Goal: Information Seeking & Learning: Check status

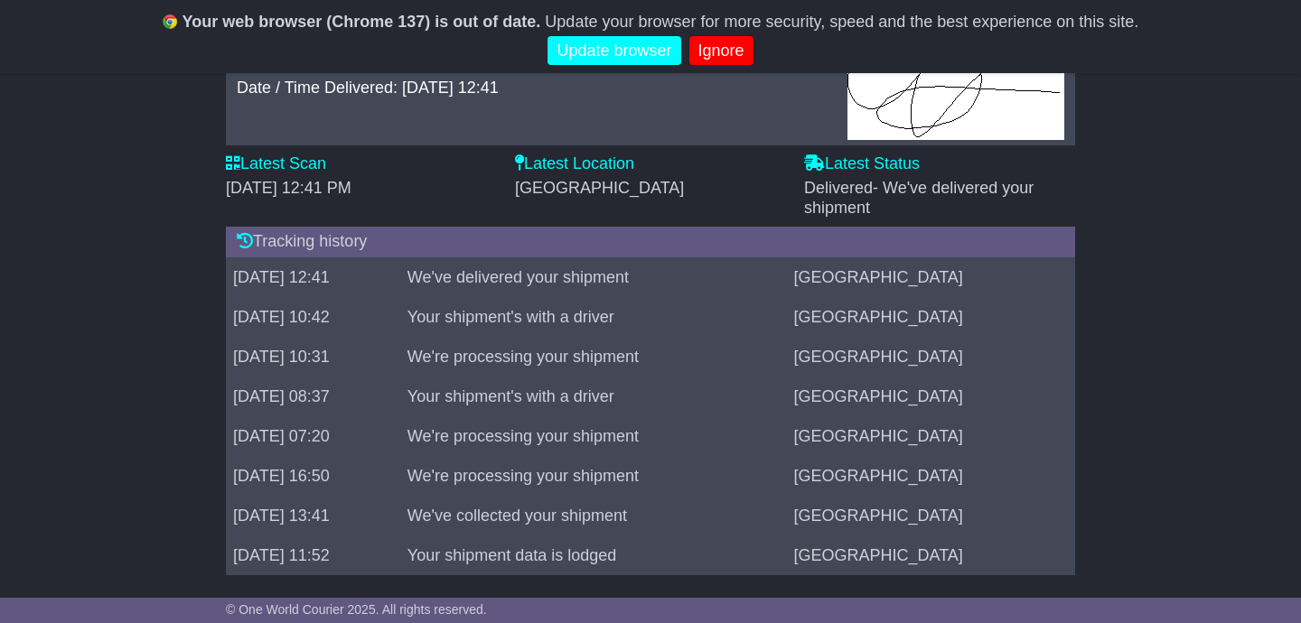
scroll to position [435, 0]
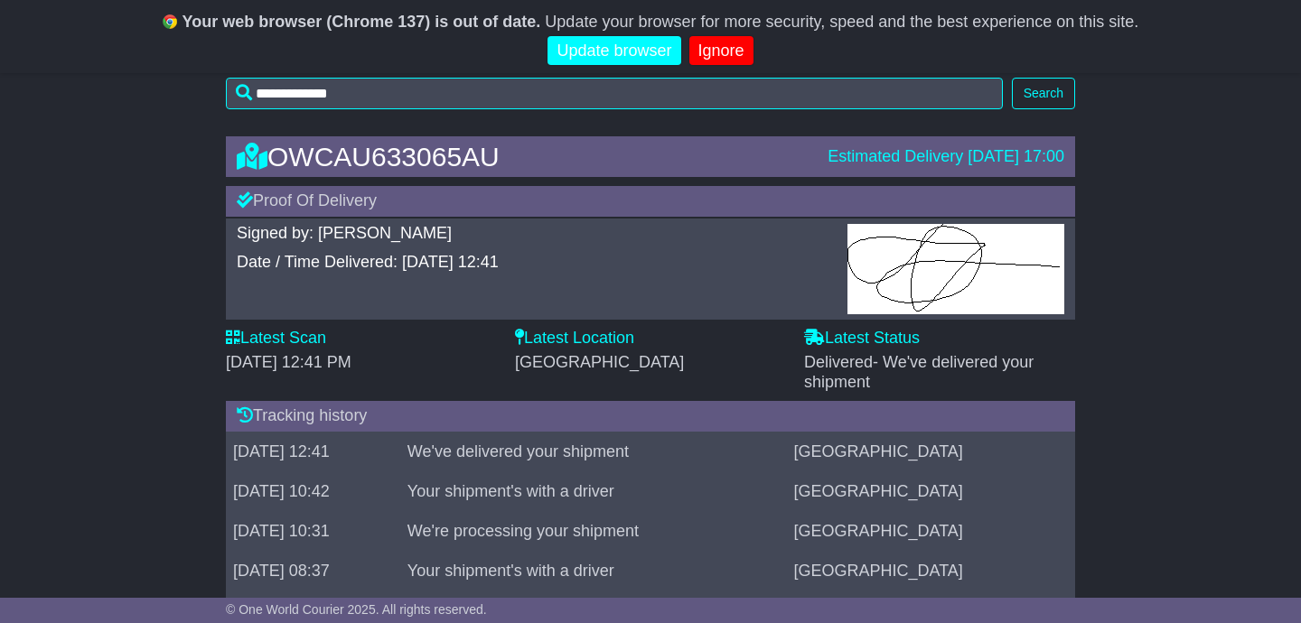
scroll to position [253, 0]
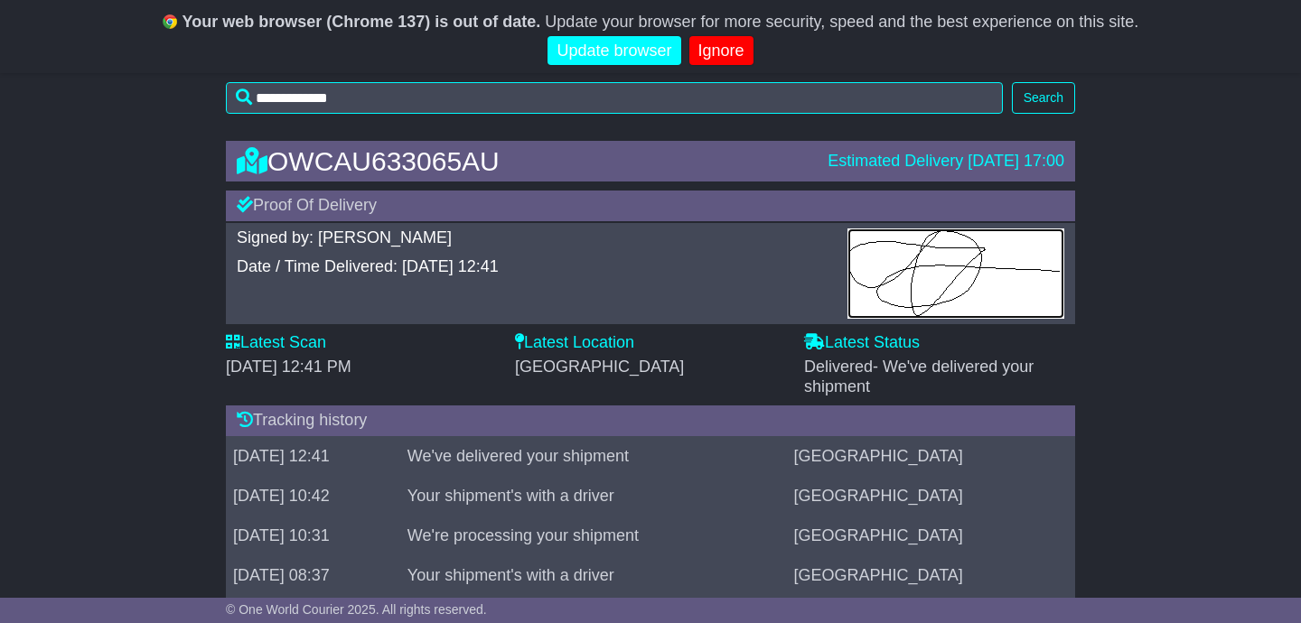
click at [933, 281] on img at bounding box center [955, 274] width 217 height 90
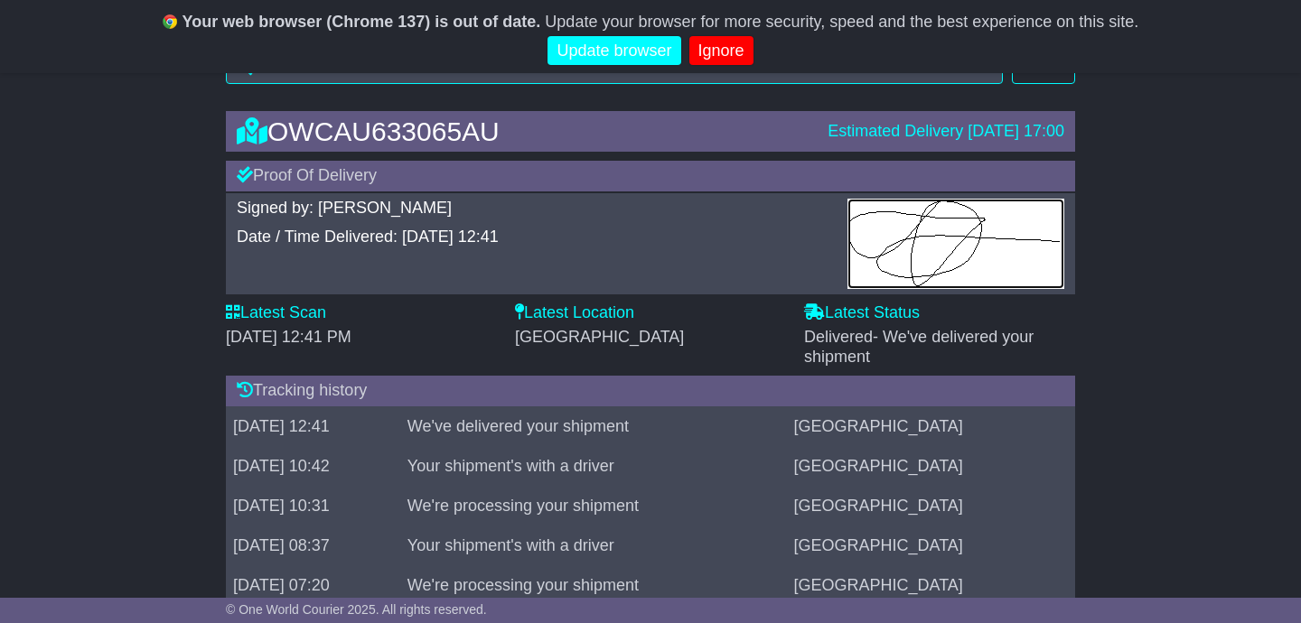
scroll to position [281, 0]
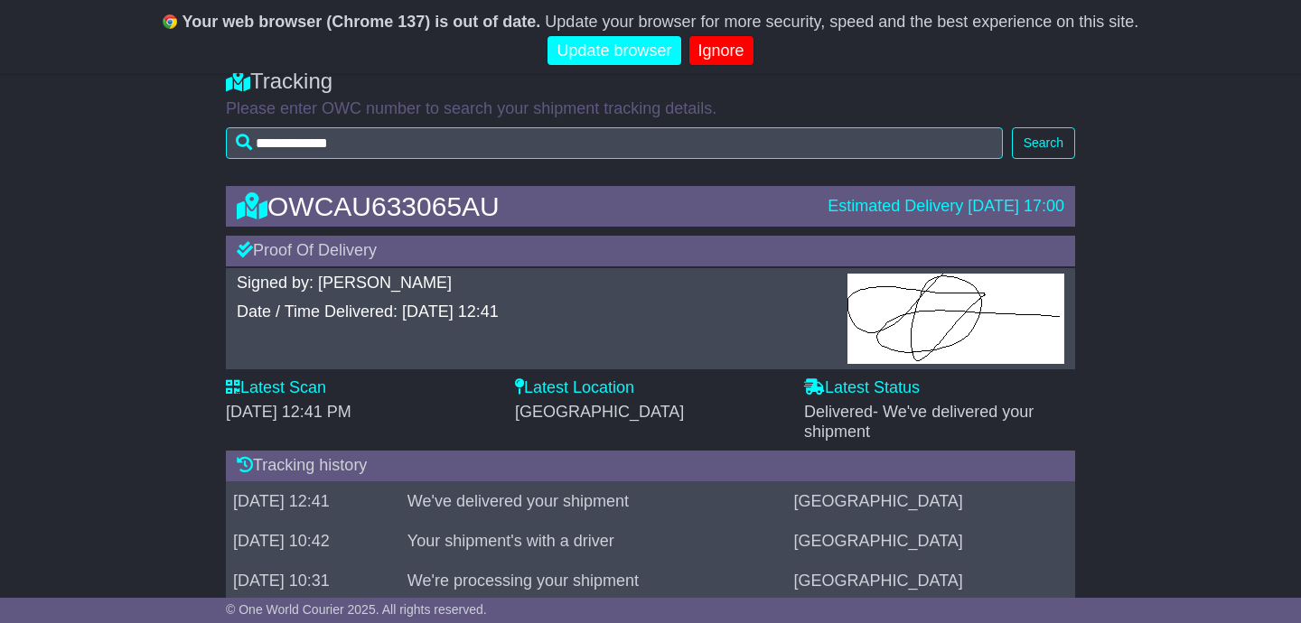
scroll to position [281, 0]
